Goal: Task Accomplishment & Management: Use online tool/utility

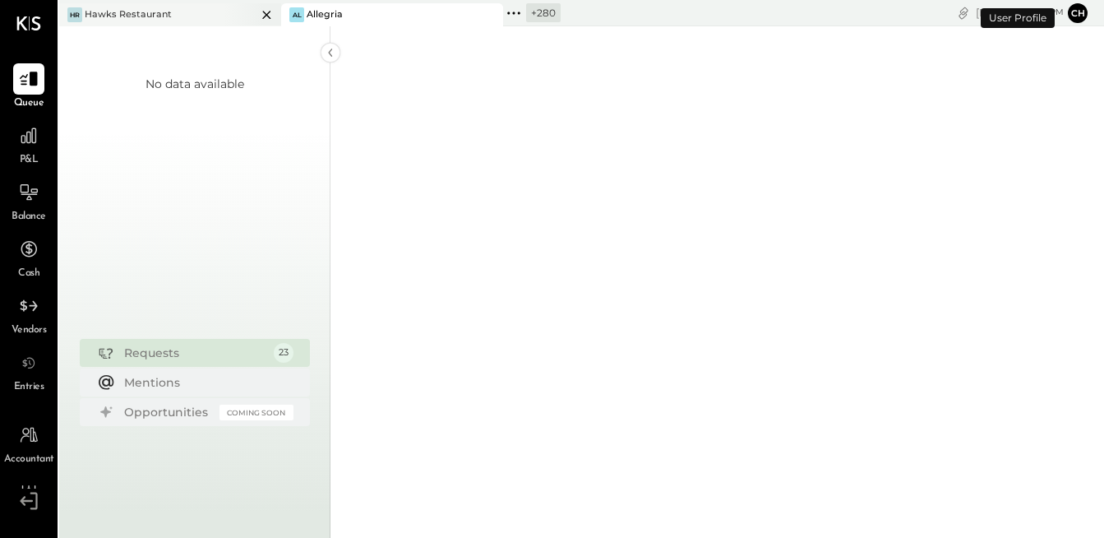
click at [167, 16] on div "Hawks Restaurant" at bounding box center [128, 14] width 87 height 13
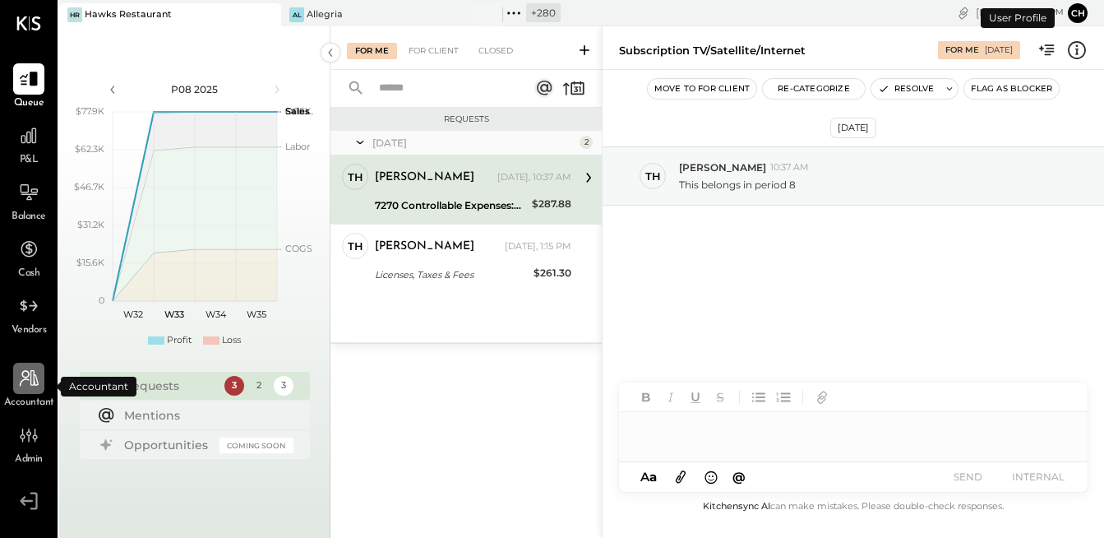
click at [27, 383] on icon at bounding box center [28, 377] width 21 height 21
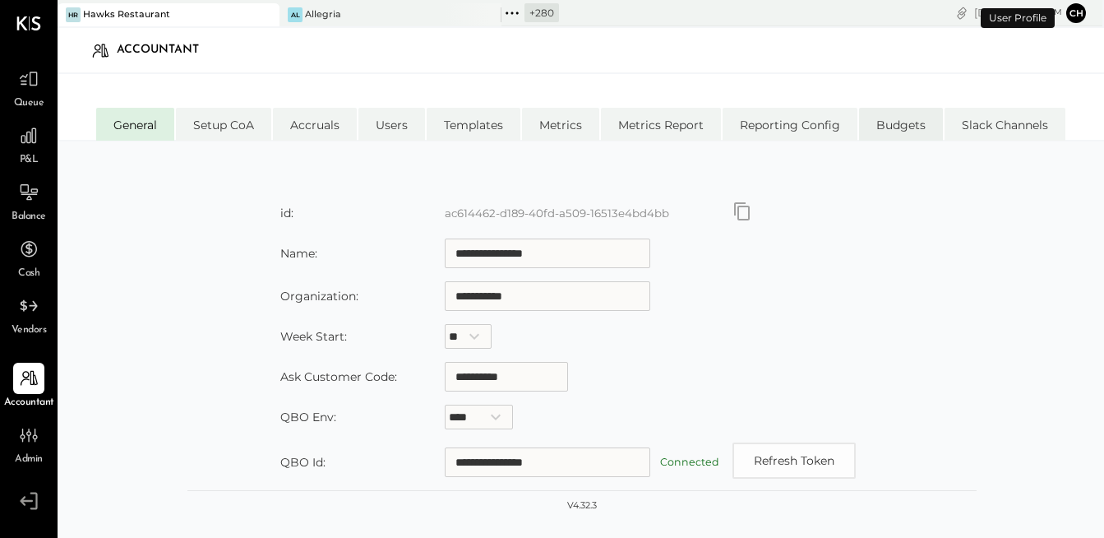
click at [895, 123] on li "Budgets" at bounding box center [901, 124] width 84 height 33
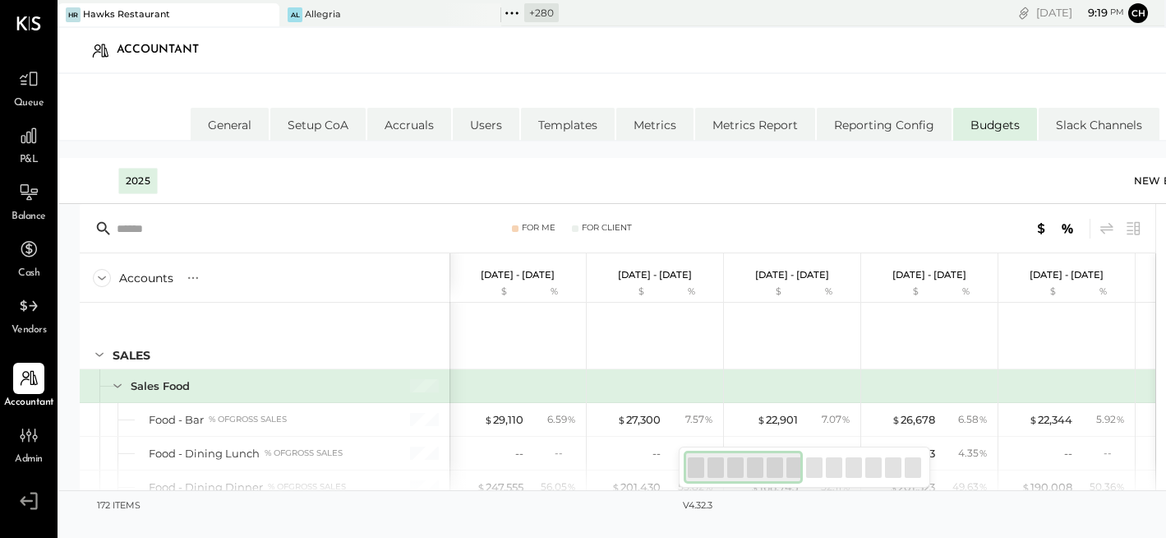
click at [1103, 185] on div "New Budget" at bounding box center [1179, 181] width 90 height 25
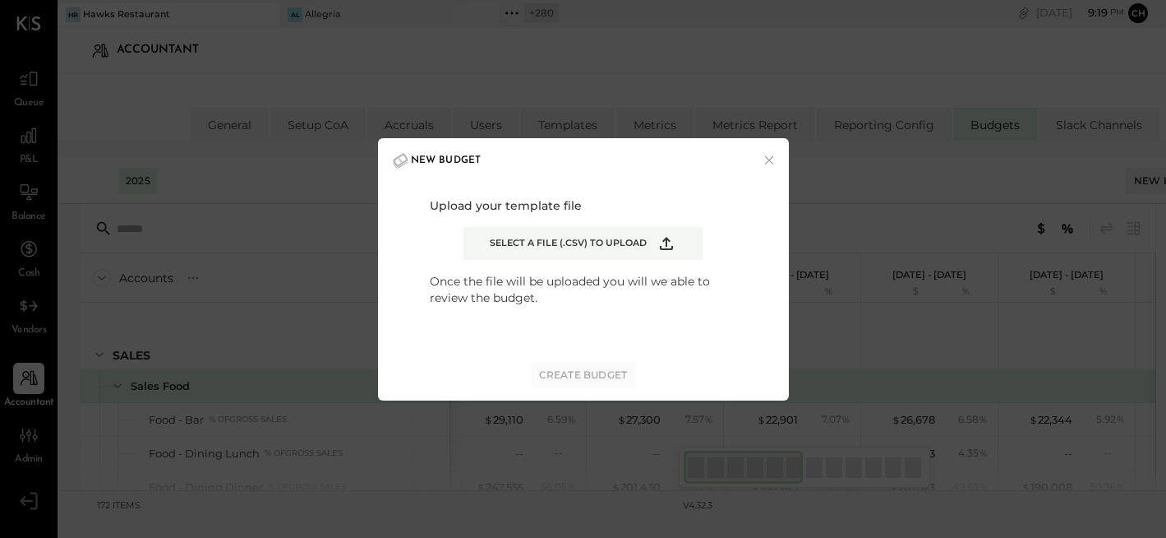
click at [669, 247] on icon "Example Modal" at bounding box center [667, 243] width 20 height 20
click at [0, 0] on input "Select a file (.csv) to upload" at bounding box center [0, 0] width 0 height 0
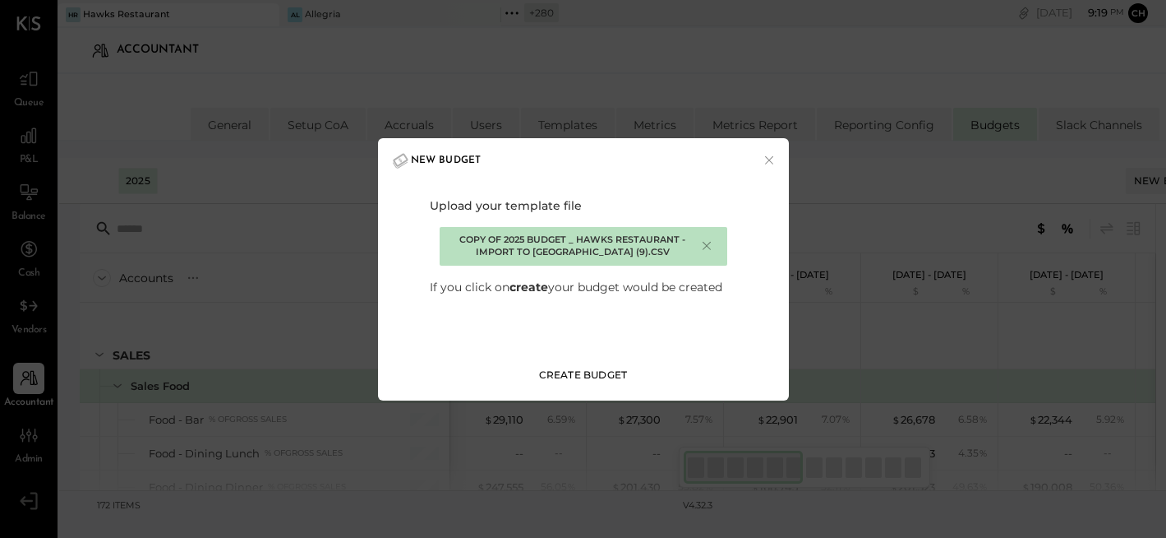
click at [599, 367] on div "Create Budget" at bounding box center [583, 374] width 89 height 14
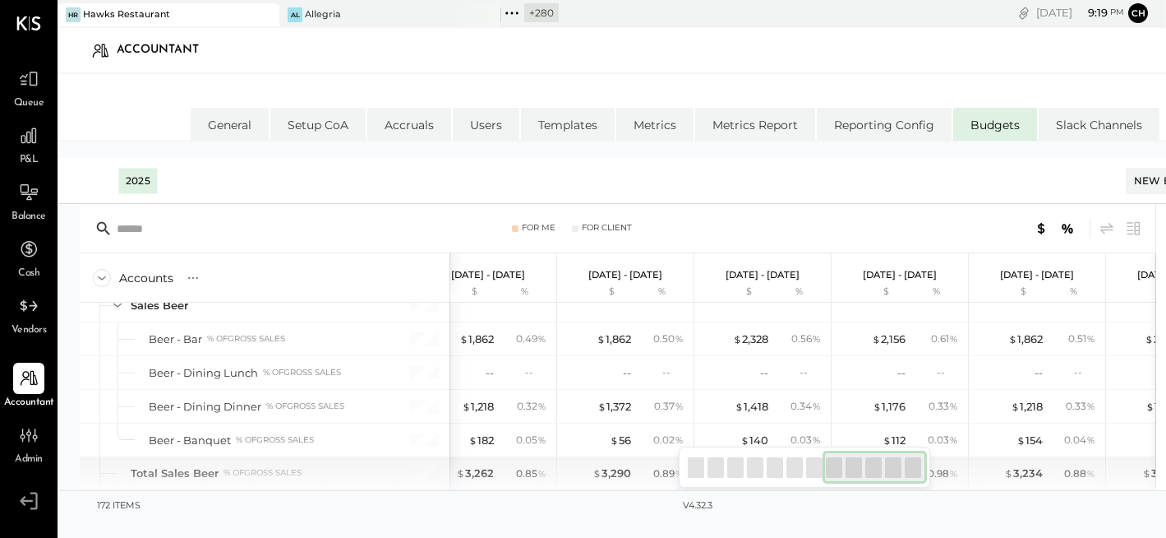
scroll to position [0, 139]
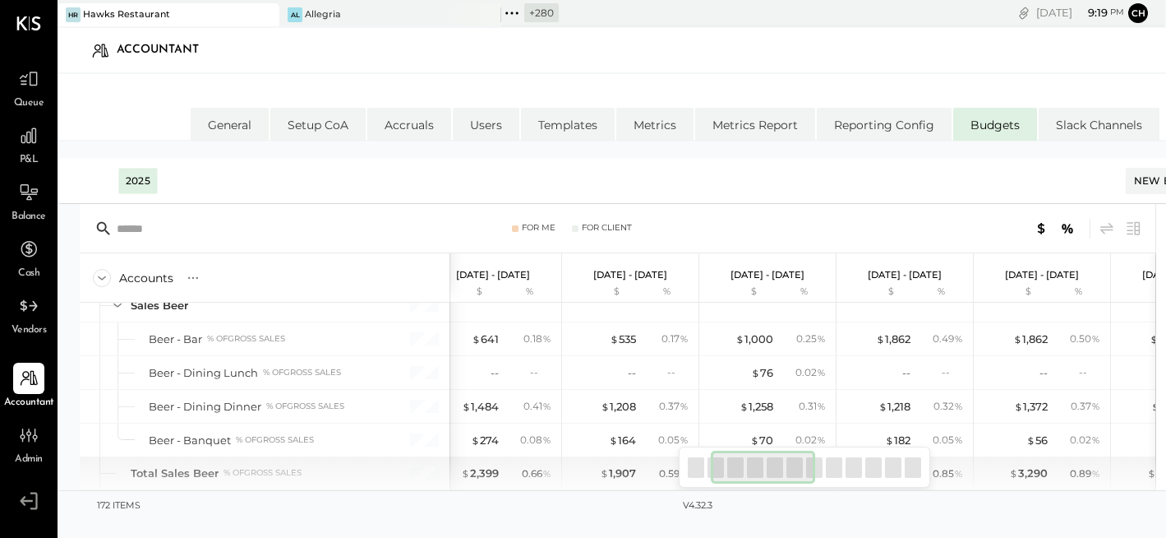
drag, startPoint x: 719, startPoint y: 464, endPoint x: 713, endPoint y: 451, distance: 14.4
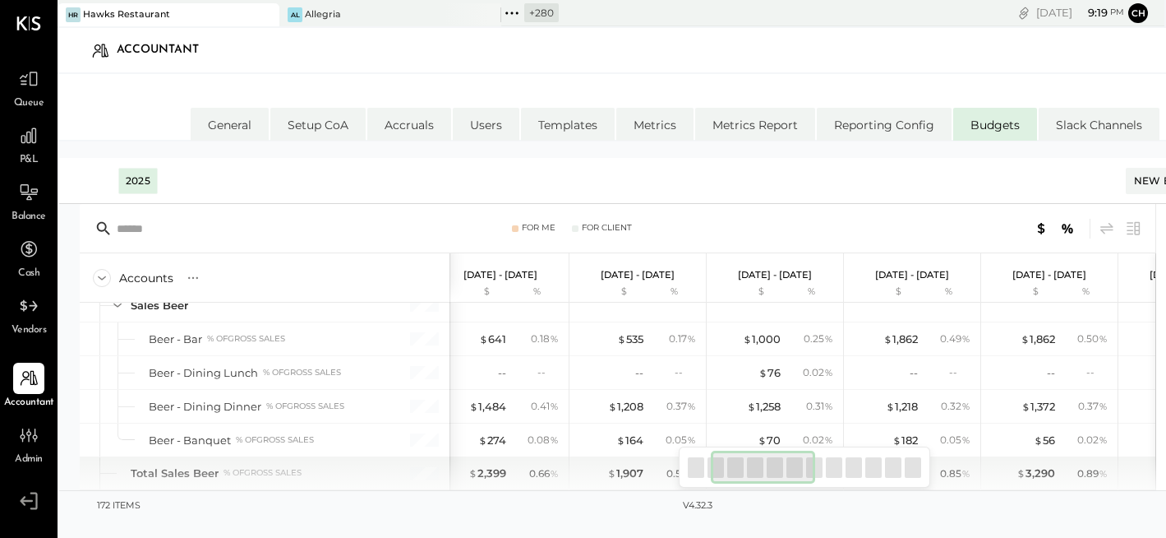
click at [730, 463] on div at bounding box center [763, 466] width 104 height 33
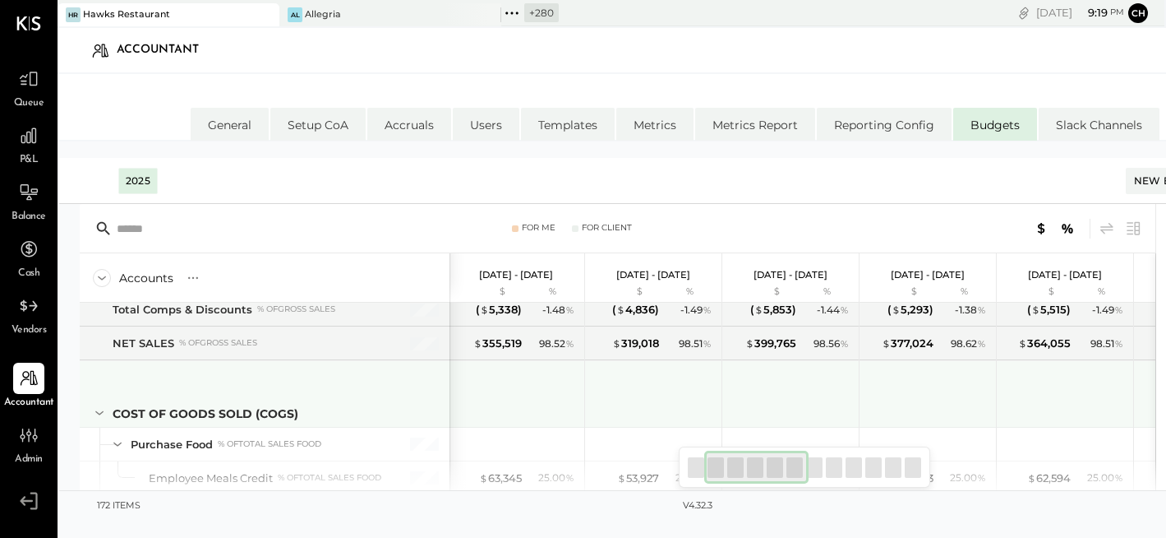
scroll to position [1296, 0]
